Goal: Task Accomplishment & Management: Manage account settings

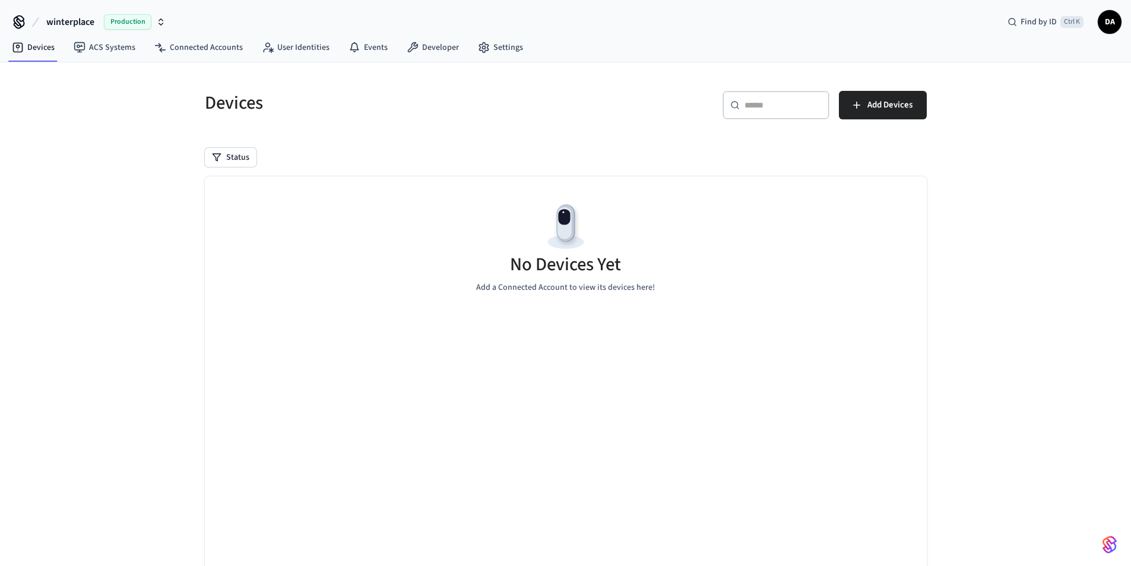
click at [1105, 27] on span "DA" at bounding box center [1109, 21] width 21 height 21
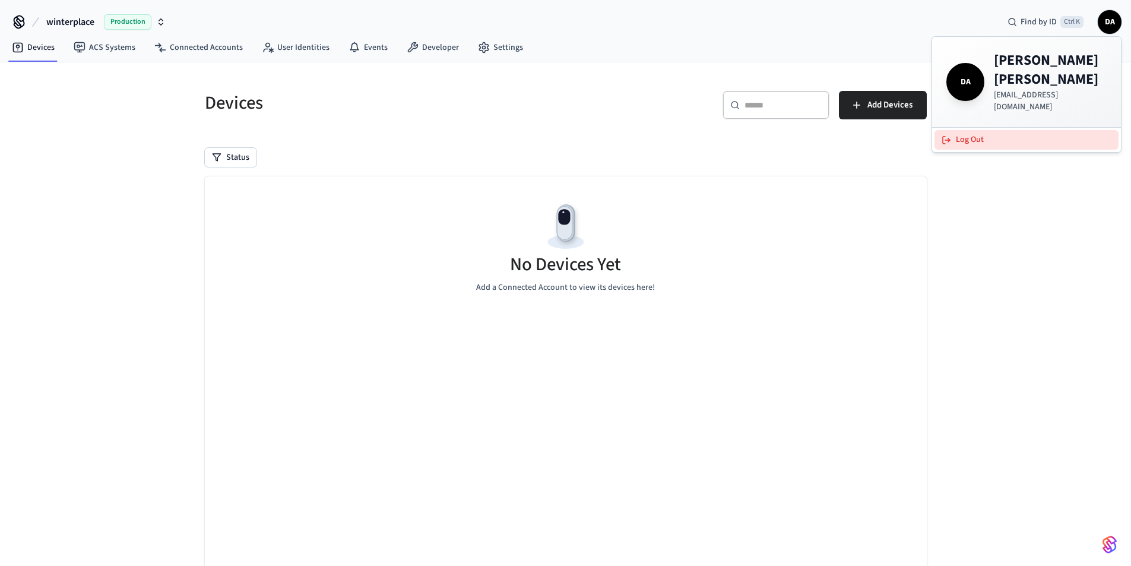
click at [963, 130] on button "Log Out" at bounding box center [1027, 140] width 184 height 20
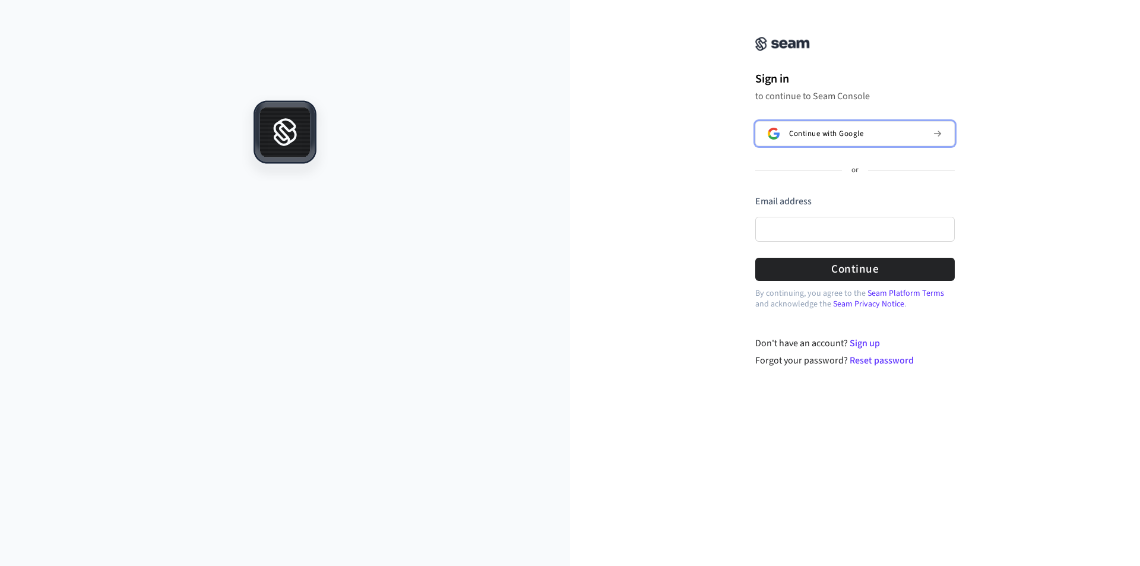
drag, startPoint x: 810, startPoint y: 134, endPoint x: 810, endPoint y: 170, distance: 35.6
click at [809, 142] on button "Continue with Google" at bounding box center [855, 133] width 200 height 25
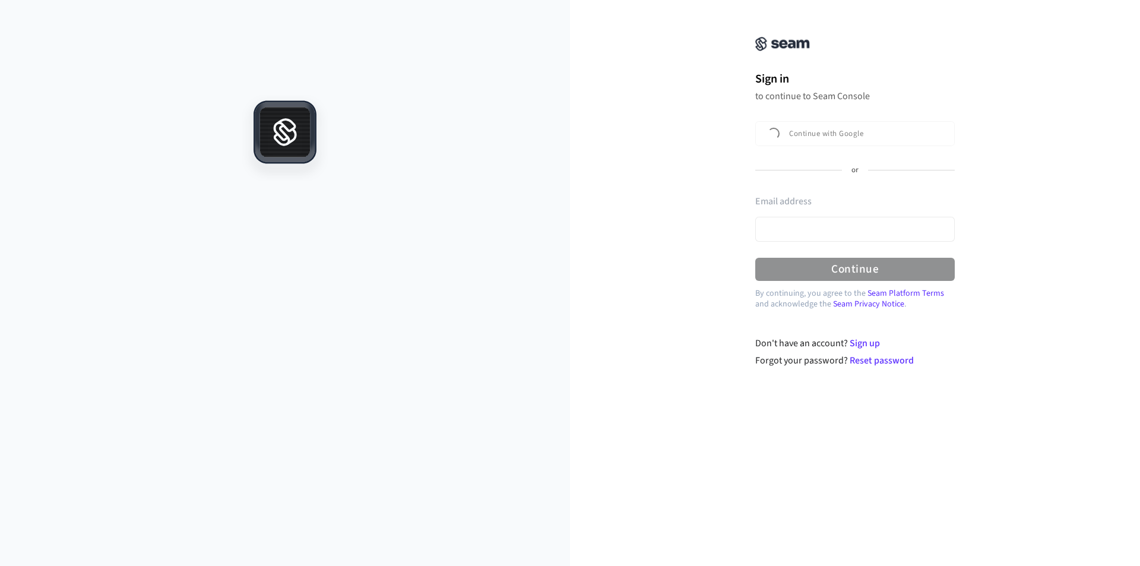
click at [805, 211] on div "Email address" at bounding box center [855, 205] width 200 height 20
click at [802, 223] on div "Email address" at bounding box center [855, 221] width 200 height 53
click at [794, 232] on div "Email address" at bounding box center [855, 221] width 200 height 53
click at [765, 229] on div "Email address" at bounding box center [855, 221] width 200 height 53
click at [785, 229] on div "Email address" at bounding box center [855, 221] width 200 height 53
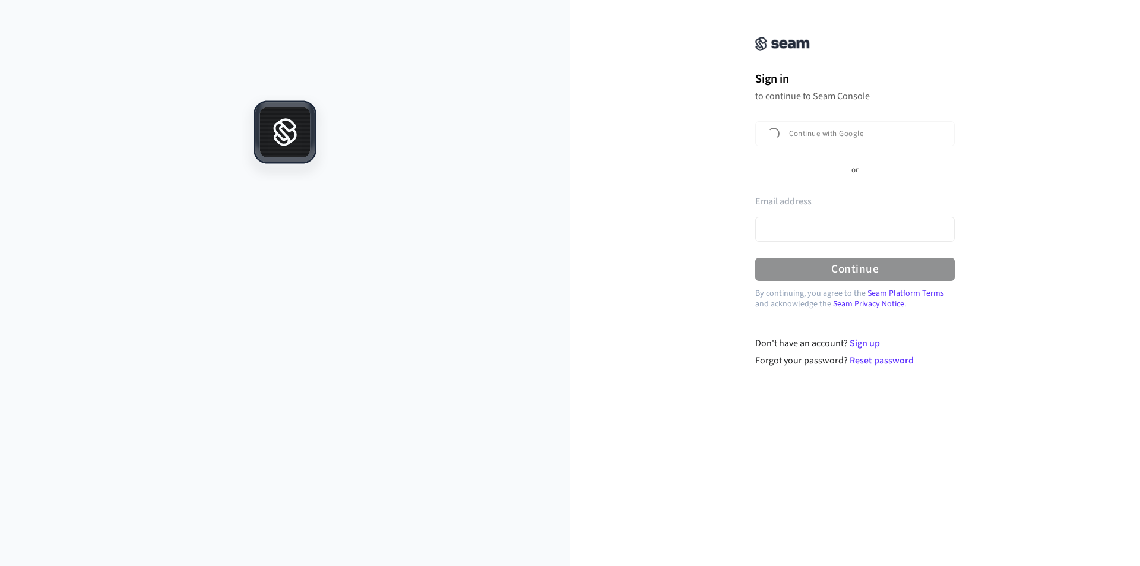
click at [795, 231] on div "Email address" at bounding box center [855, 221] width 200 height 53
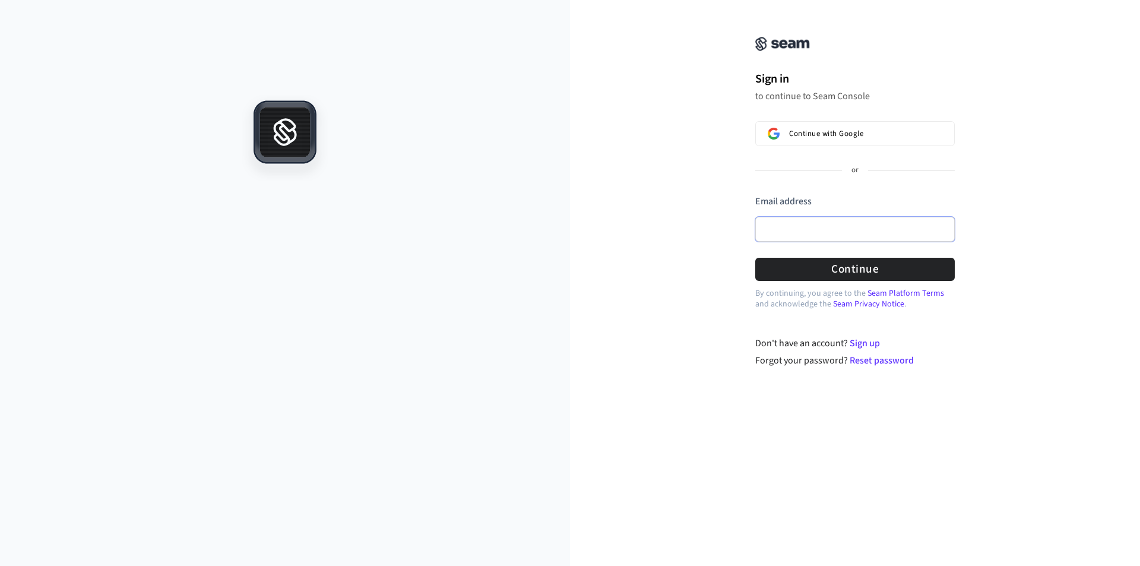
click at [795, 231] on input "Email address" at bounding box center [855, 229] width 200 height 25
paste input "**********"
click at [845, 263] on button "Continue" at bounding box center [855, 269] width 200 height 23
type input "**********"
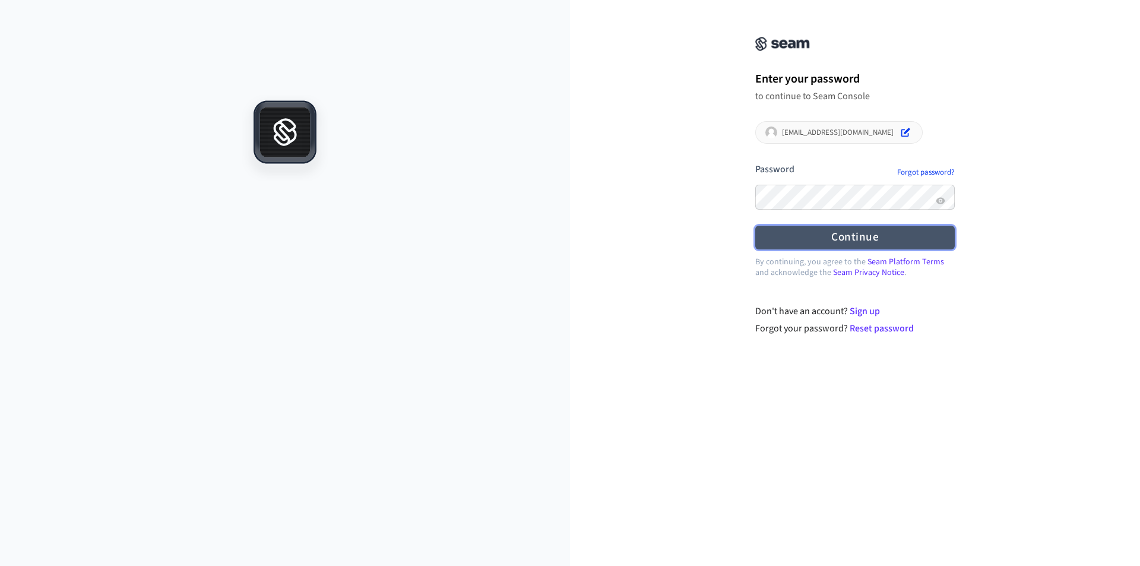
click at [824, 239] on button "Continue" at bounding box center [855, 237] width 200 height 23
